Goal: Task Accomplishment & Management: Manage account settings

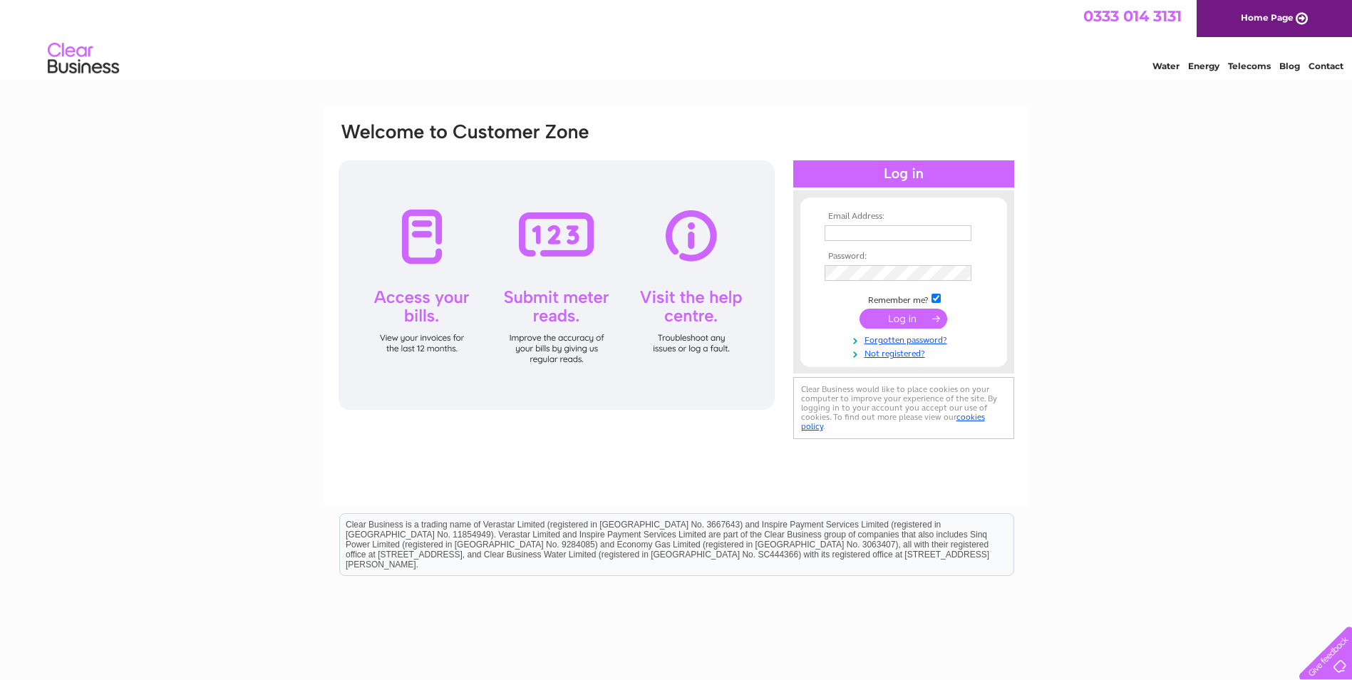
click at [845, 235] on input "text" at bounding box center [898, 233] width 147 height 16
type input "[EMAIL_ADDRESS][DOMAIN_NAME]"
click at [886, 319] on input "submit" at bounding box center [904, 319] width 88 height 20
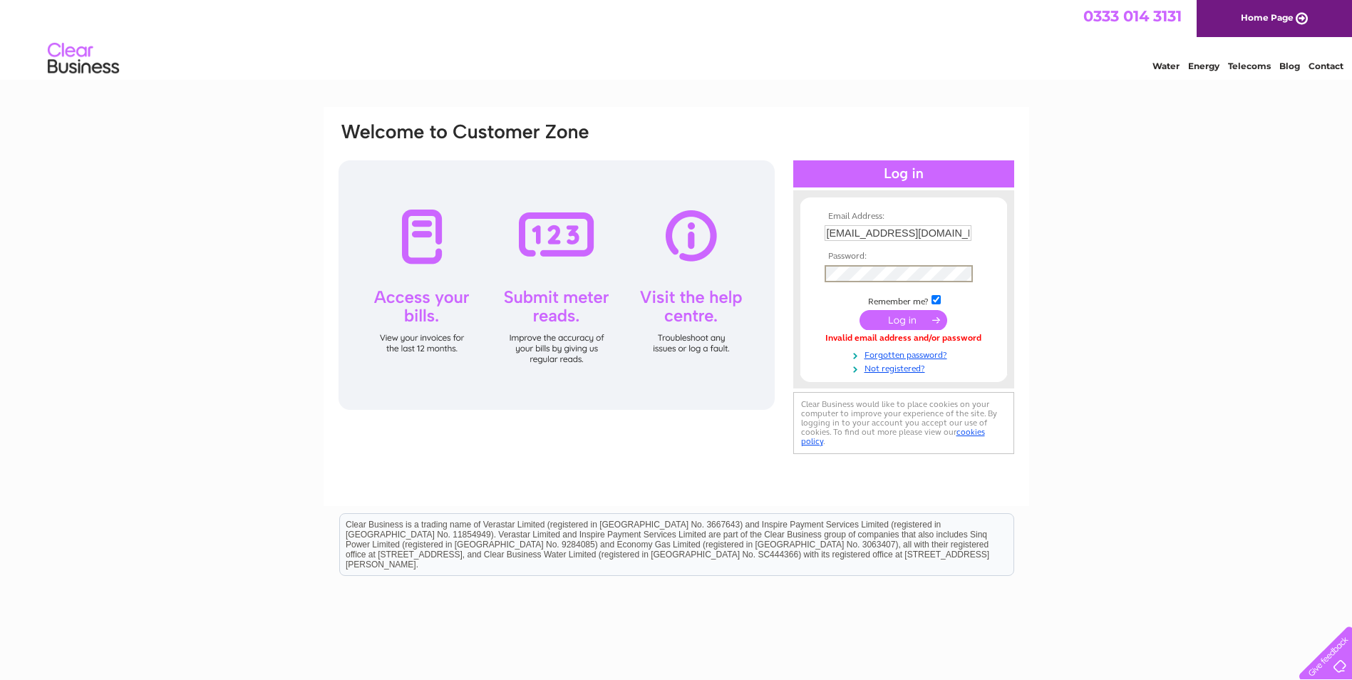
click at [904, 318] on input "submit" at bounding box center [904, 320] width 88 height 20
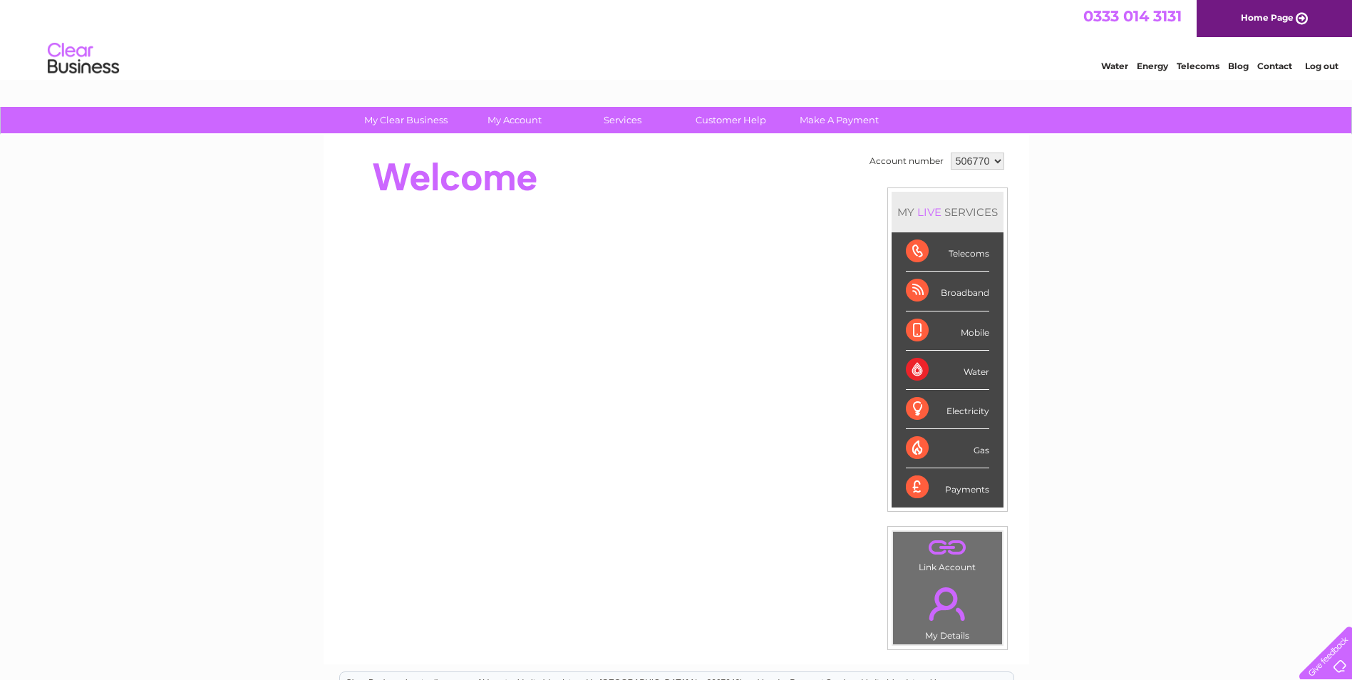
click at [1326, 66] on link "Log out" at bounding box center [1322, 66] width 34 height 11
